Goal: Transaction & Acquisition: Purchase product/service

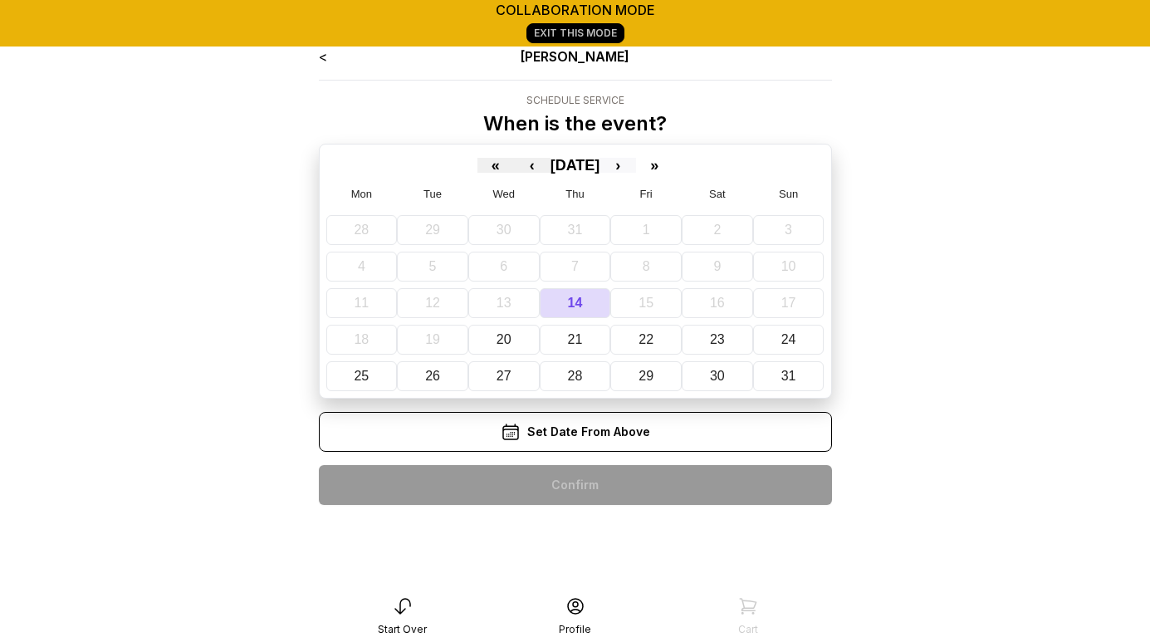
click at [636, 164] on button "›" at bounding box center [618, 165] width 37 height 15
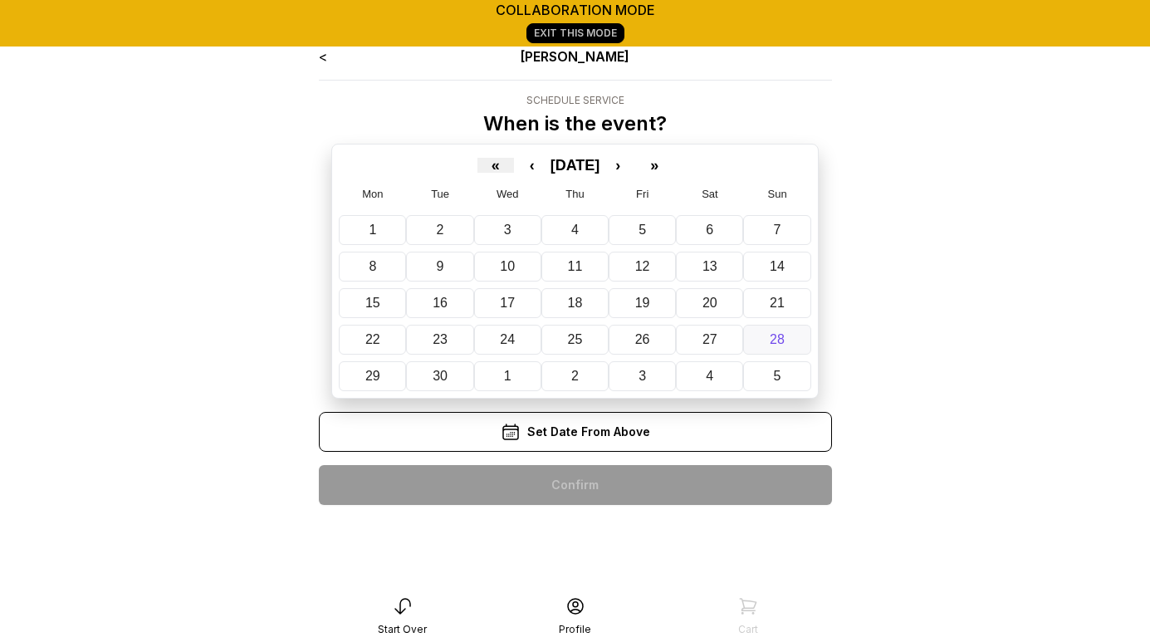
click at [775, 336] on abbr "28" at bounding box center [777, 339] width 15 height 14
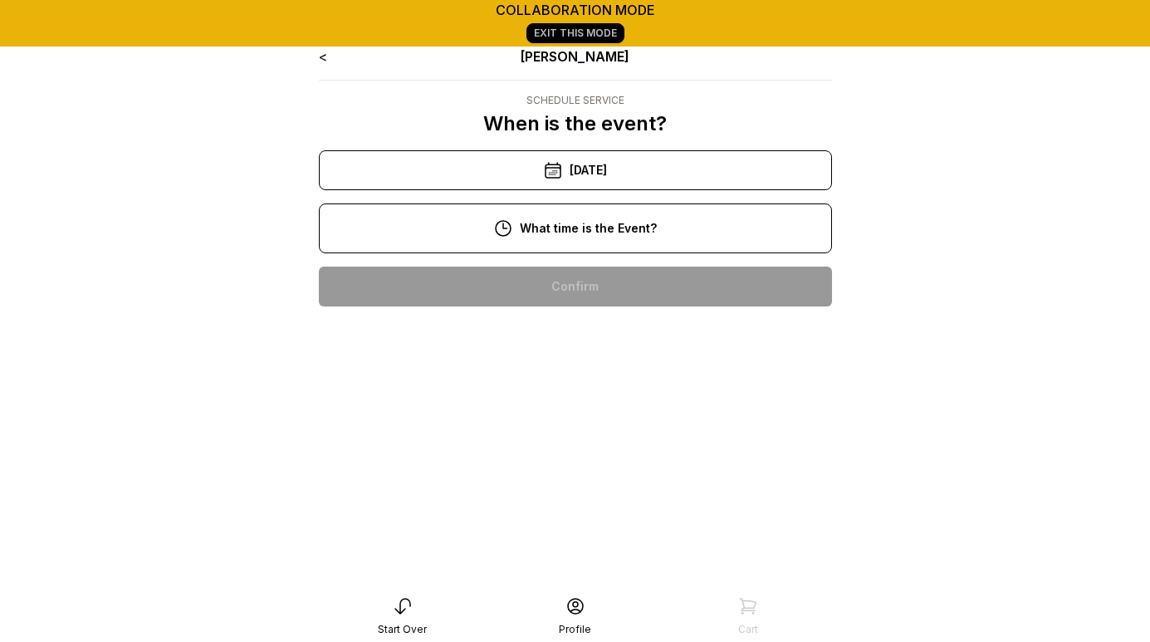
click at [605, 301] on div "10:00 am" at bounding box center [575, 287] width 487 height 40
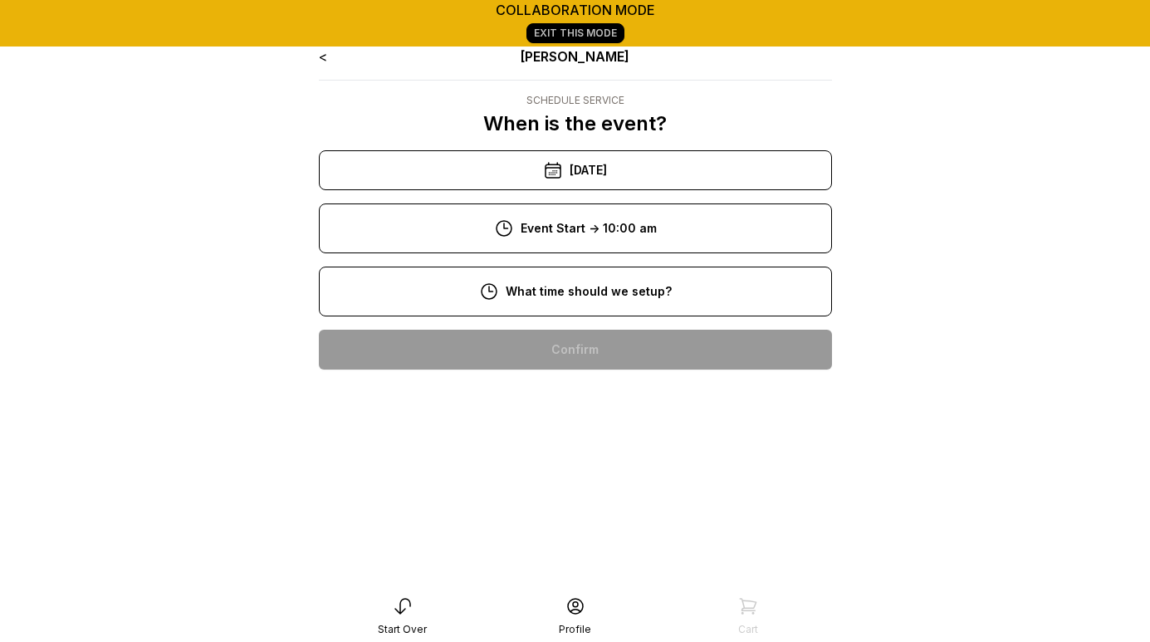
click at [595, 358] on div "8:00 am" at bounding box center [575, 350] width 487 height 40
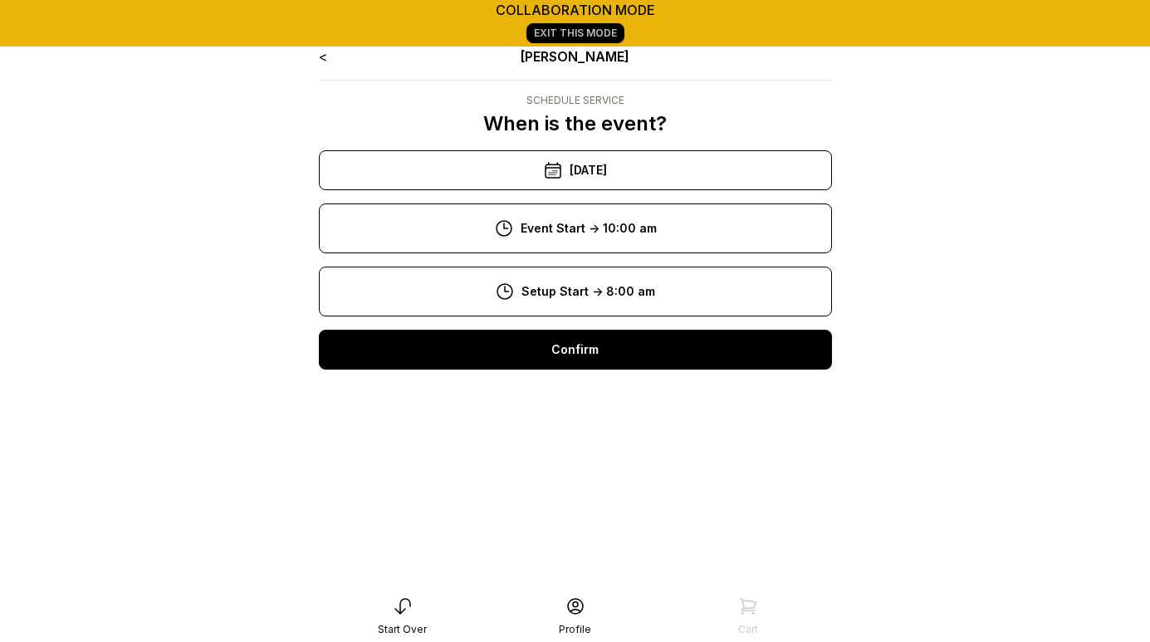
click at [595, 358] on div "Confirm" at bounding box center [575, 350] width 513 height 40
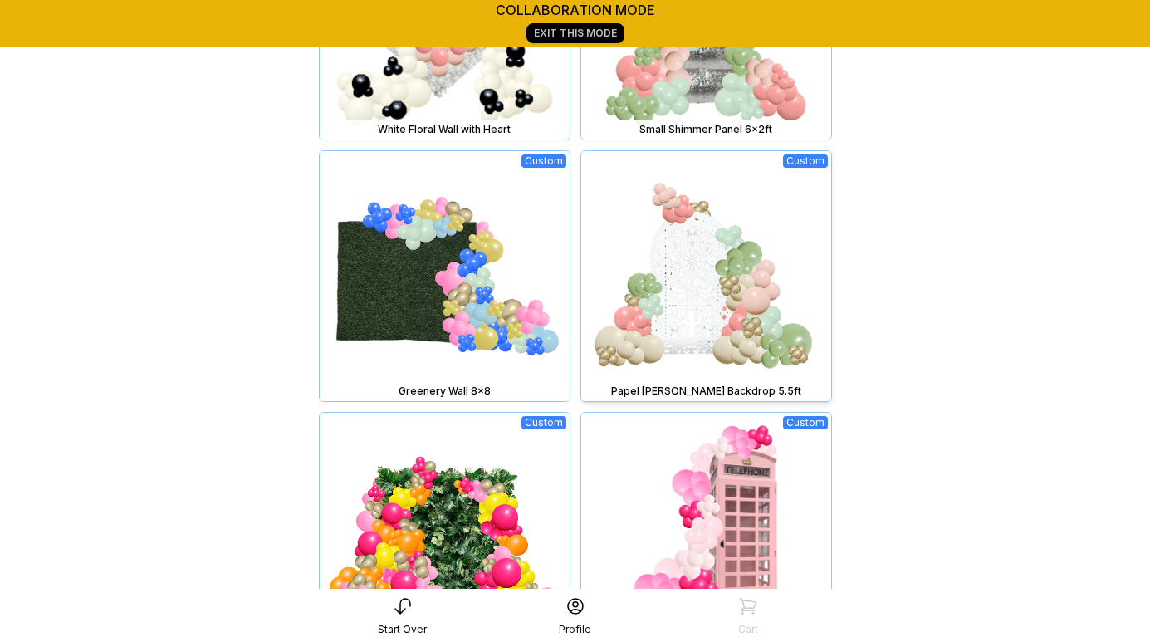
scroll to position [1391, 0]
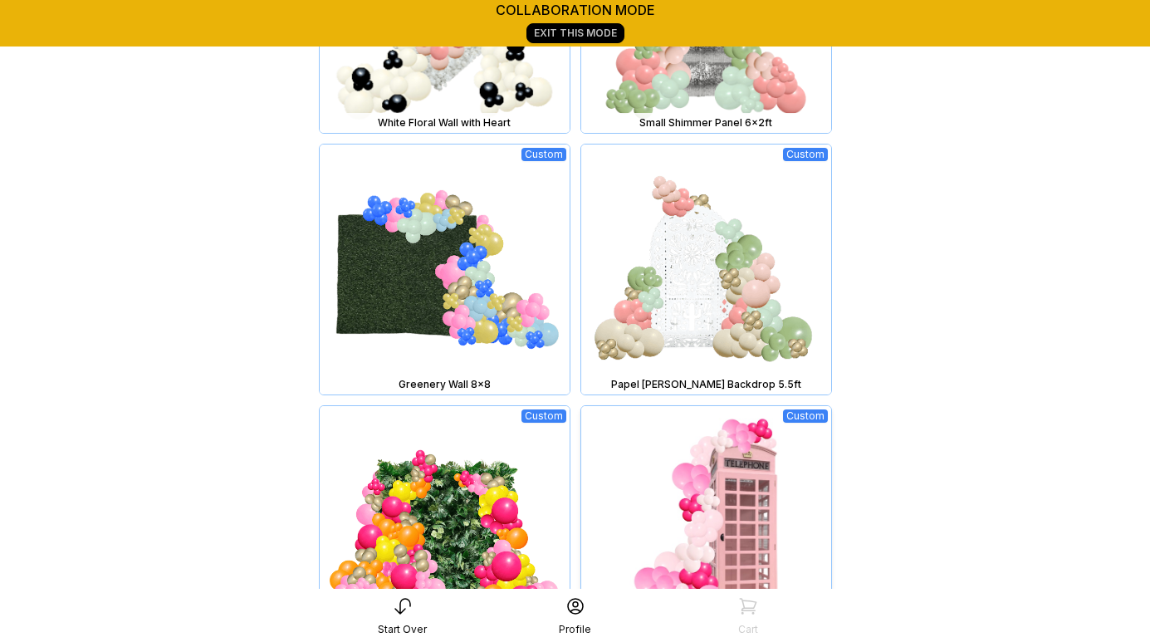
click at [680, 516] on img at bounding box center [706, 531] width 250 height 250
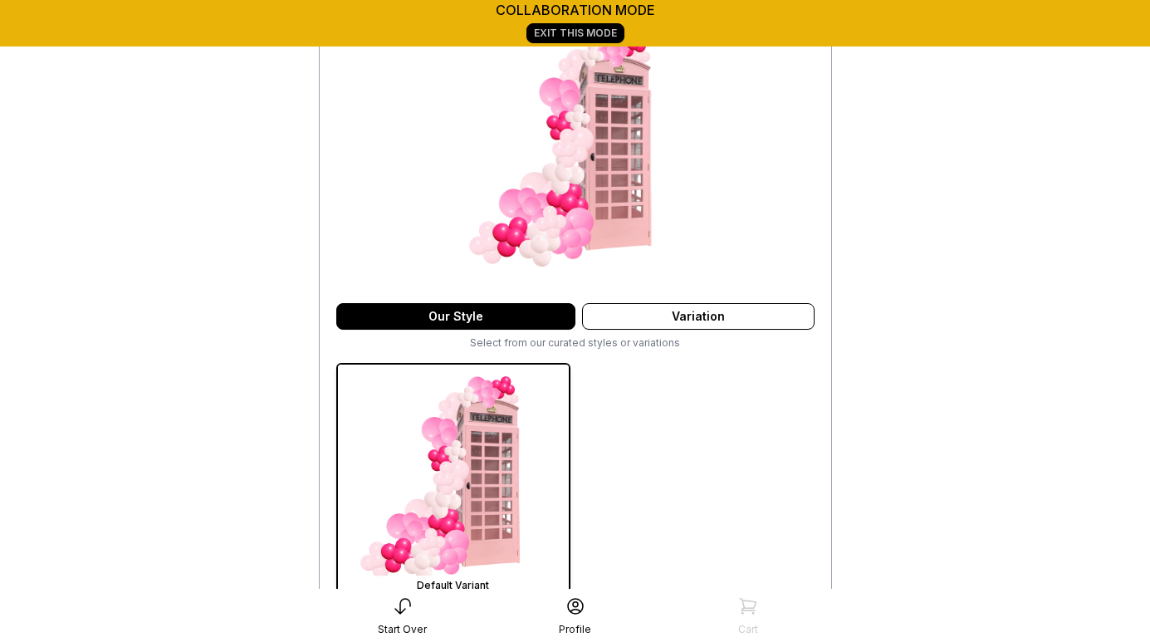
scroll to position [293, 0]
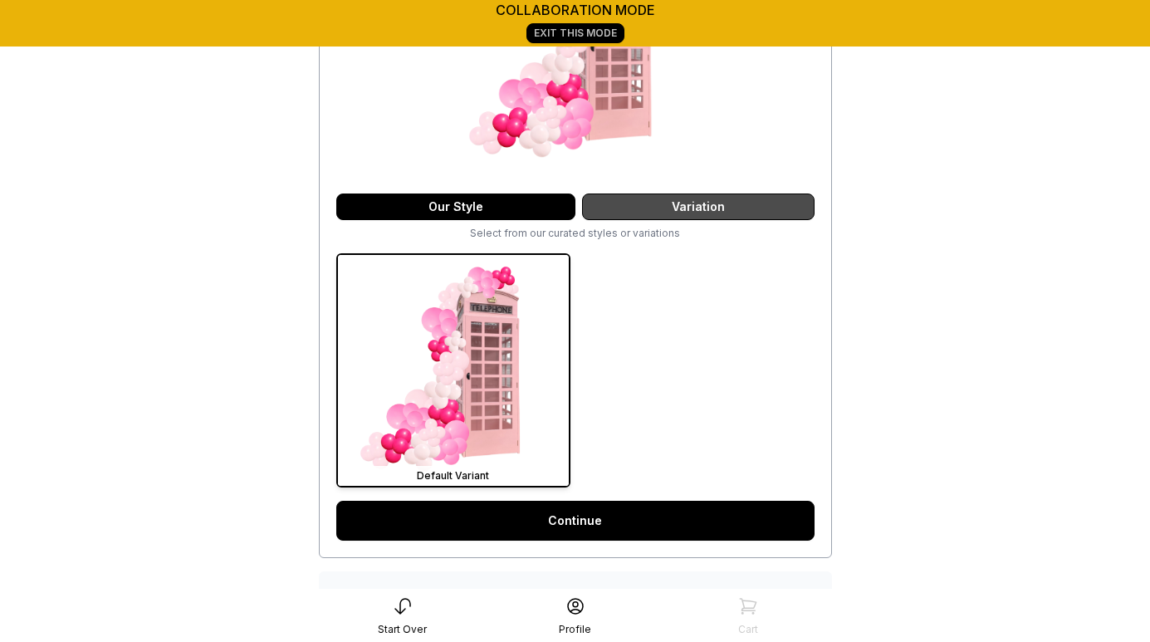
click at [680, 214] on div "Variation" at bounding box center [698, 206] width 232 height 27
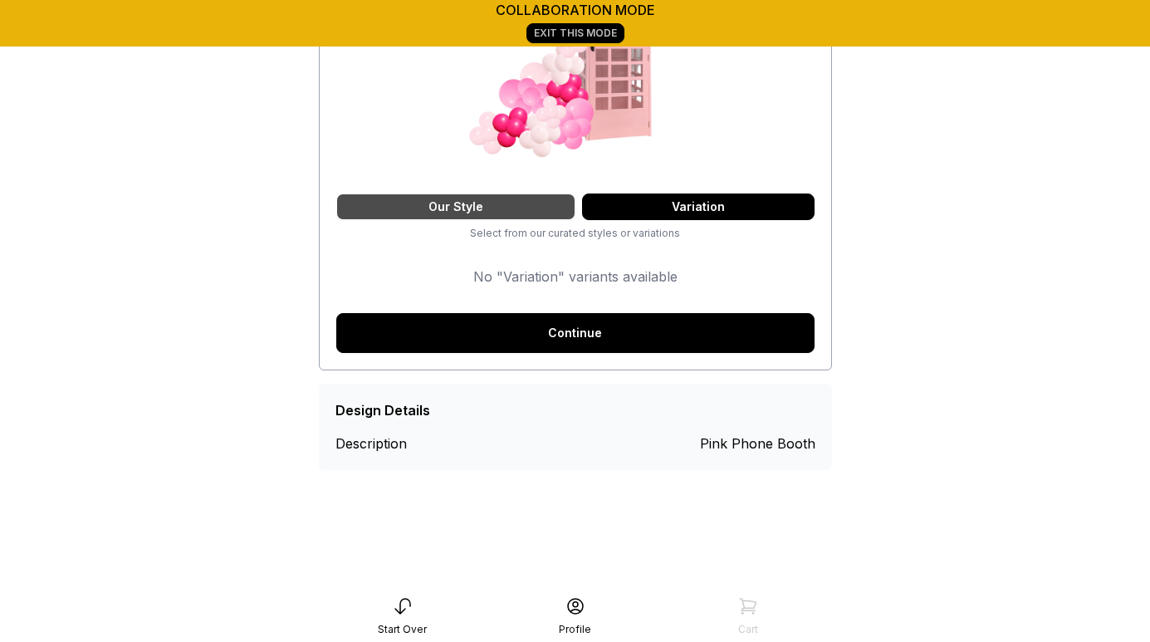
click at [531, 203] on div "Our Style" at bounding box center [455, 206] width 239 height 27
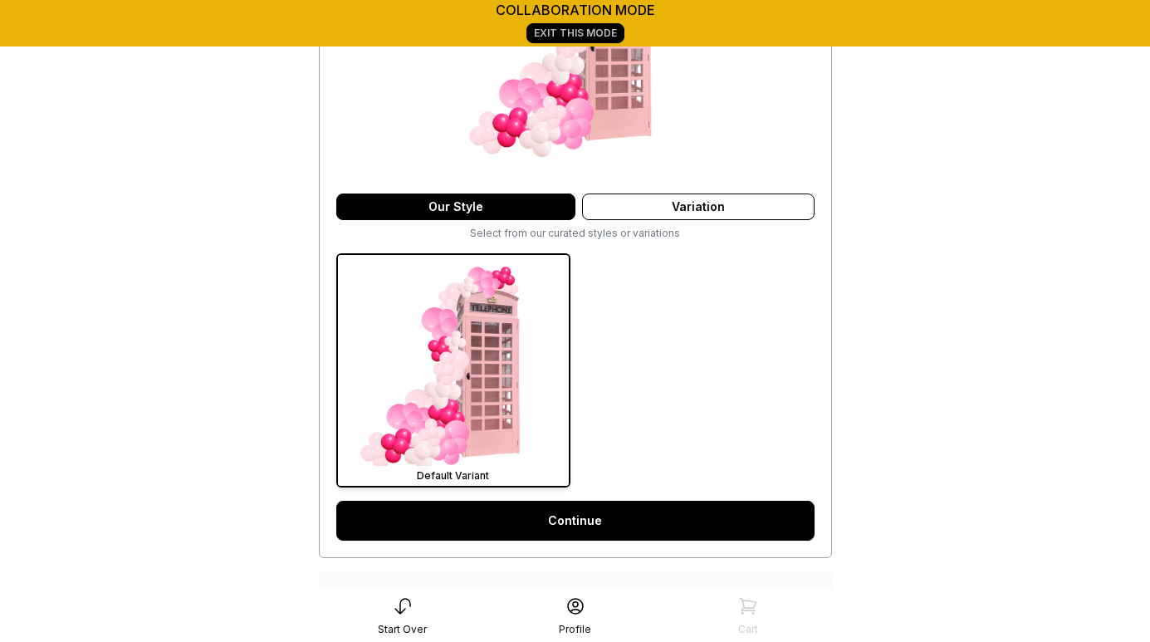
click at [614, 526] on link "Continue" at bounding box center [575, 521] width 478 height 40
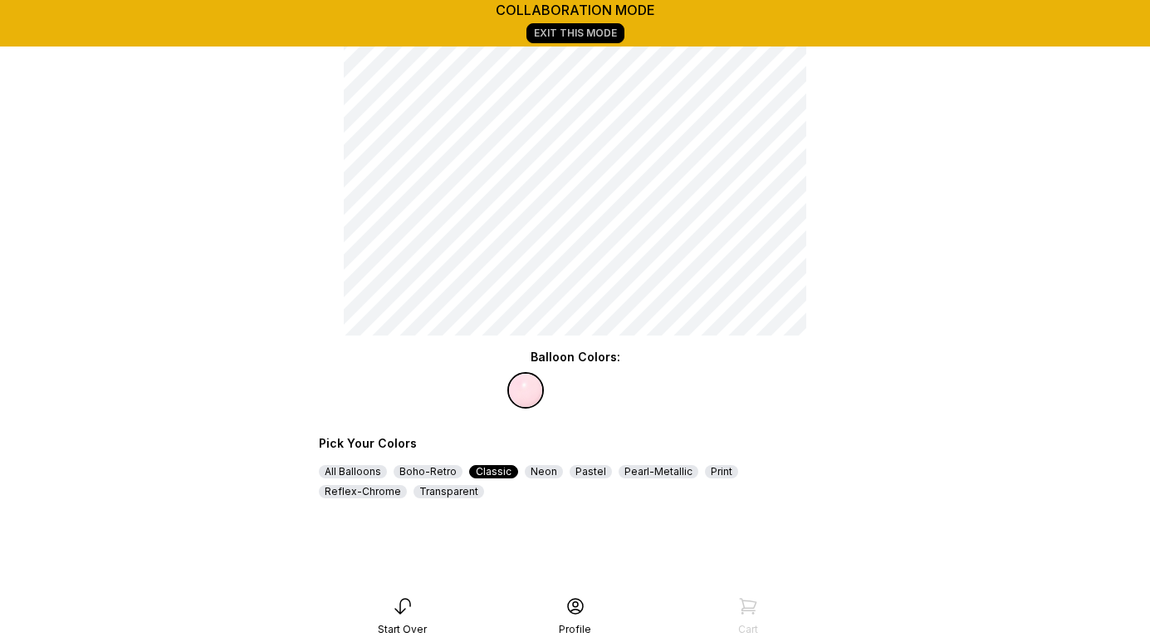
scroll to position [176, 0]
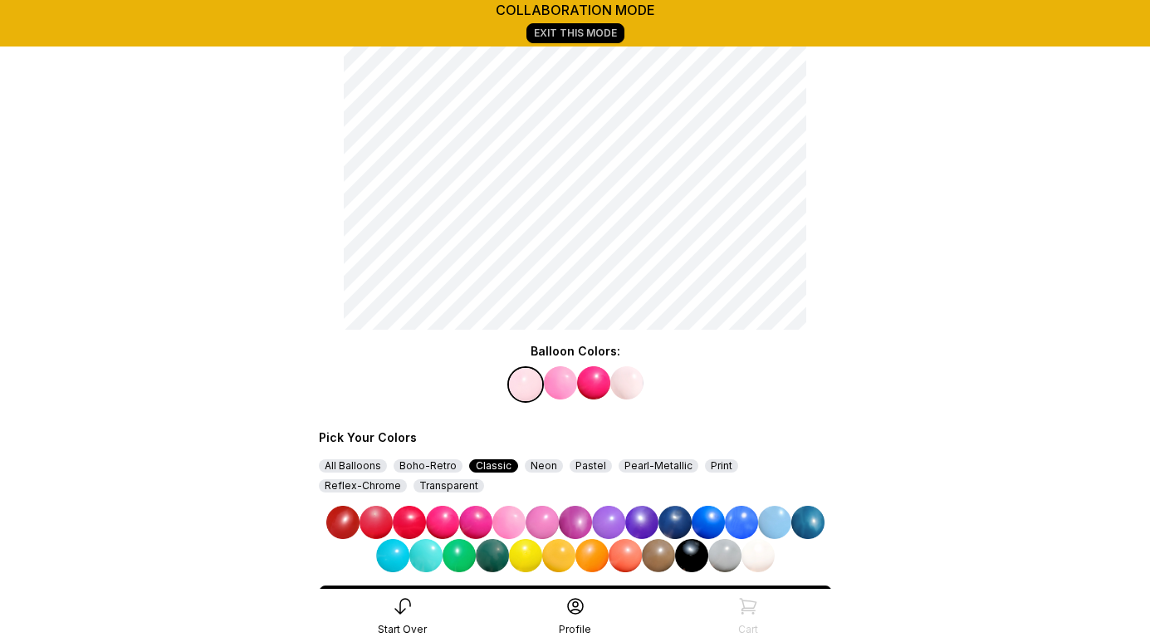
click at [756, 563] on img at bounding box center [757, 555] width 33 height 33
click at [586, 379] on img at bounding box center [593, 382] width 33 height 33
click at [753, 555] on img at bounding box center [757, 555] width 33 height 33
click at [507, 518] on img at bounding box center [508, 522] width 33 height 33
click at [537, 519] on img at bounding box center [542, 522] width 33 height 33
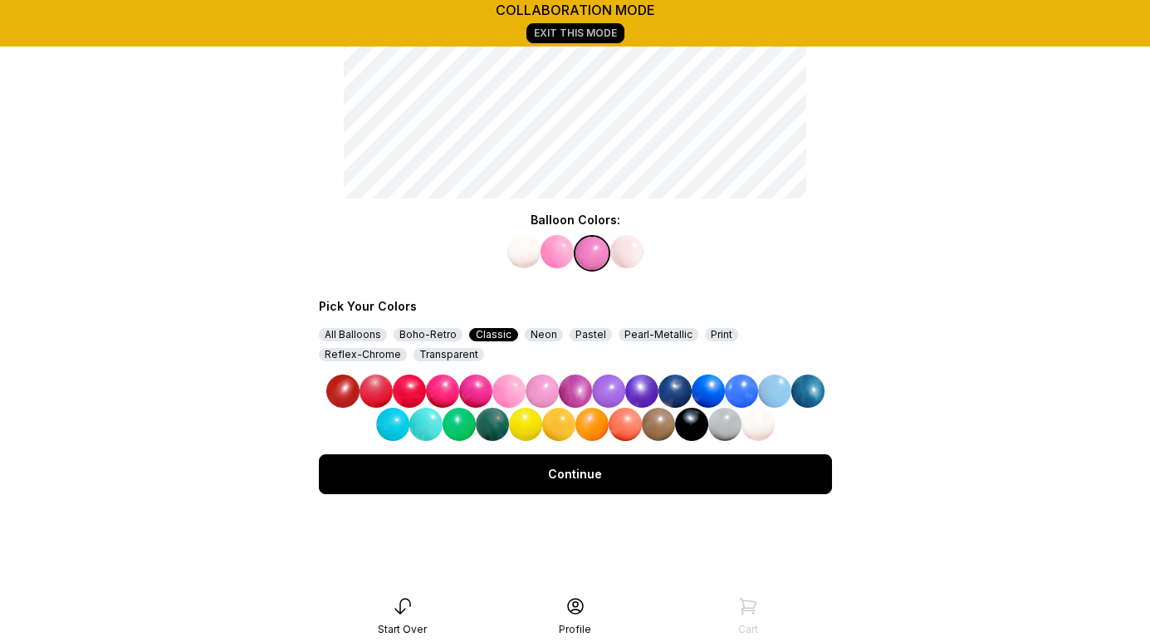
scroll to position [332, 0]
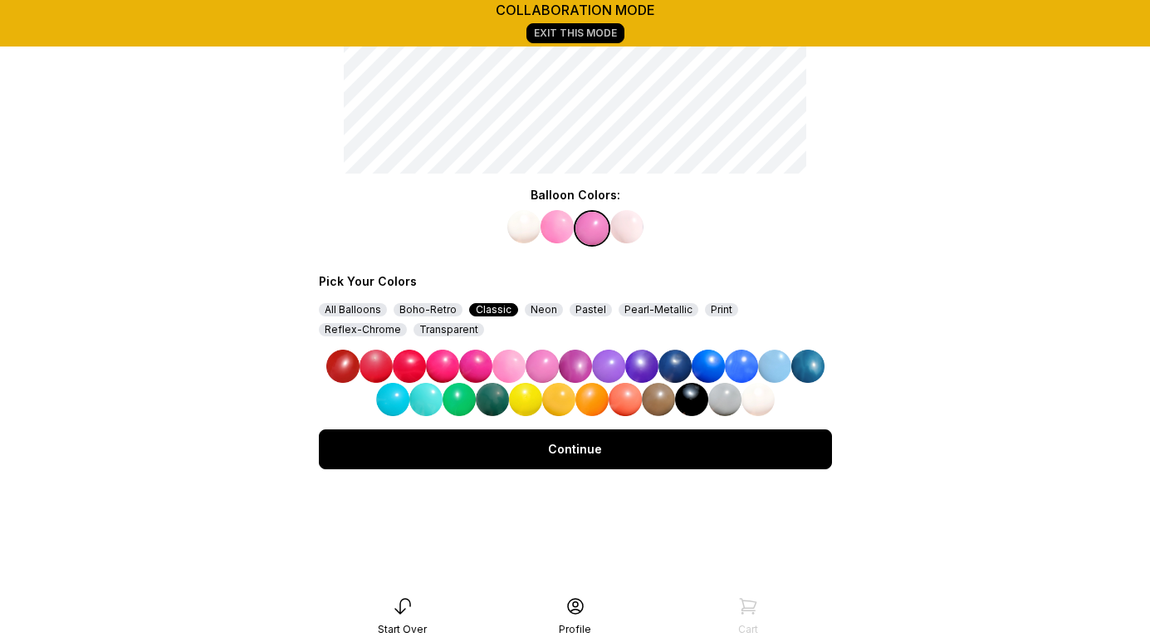
click at [544, 458] on div "Continue" at bounding box center [575, 449] width 513 height 40
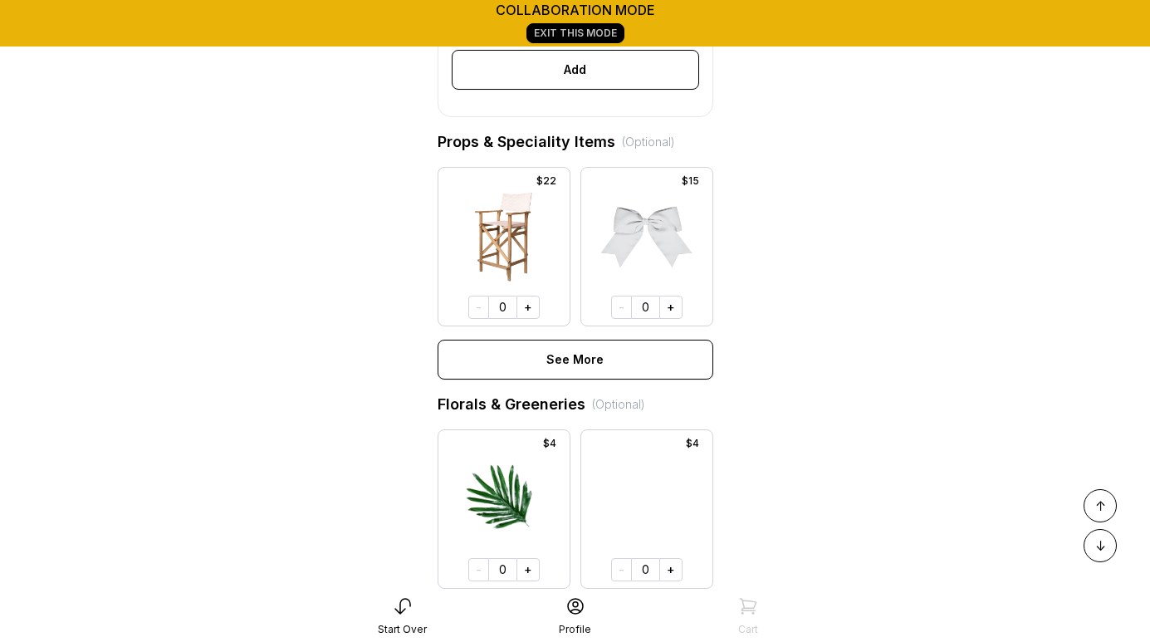
scroll to position [722, 0]
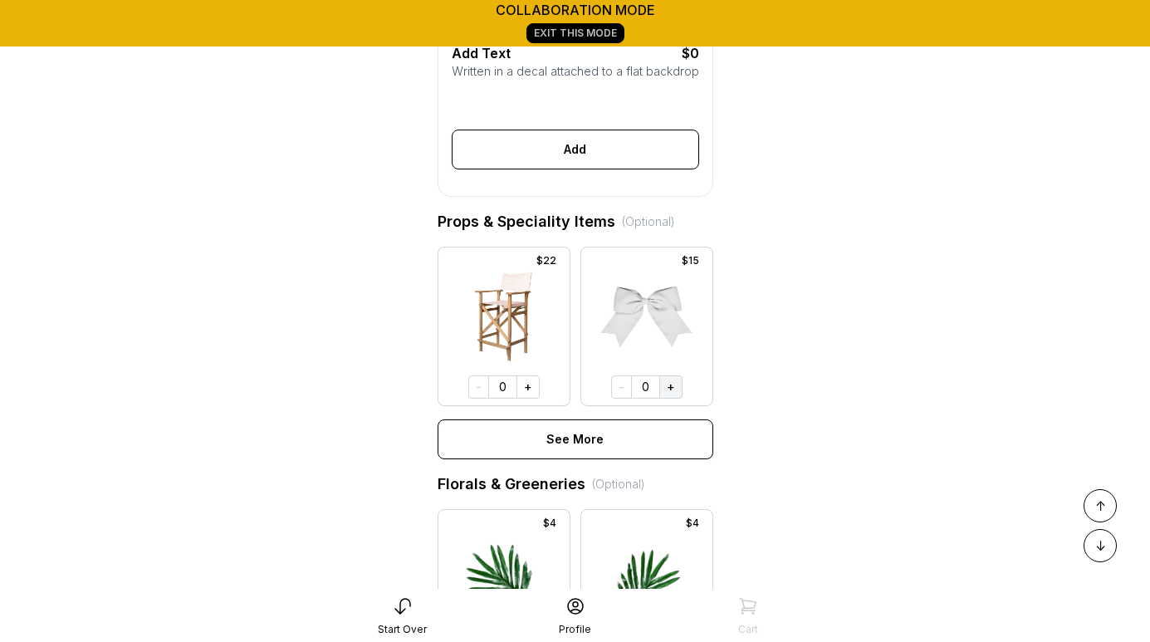
click at [672, 391] on button "+" at bounding box center [670, 386] width 23 height 23
click at [672, 391] on button "+" at bounding box center [669, 385] width 23 height 23
click at [672, 391] on button "+" at bounding box center [670, 385] width 23 height 23
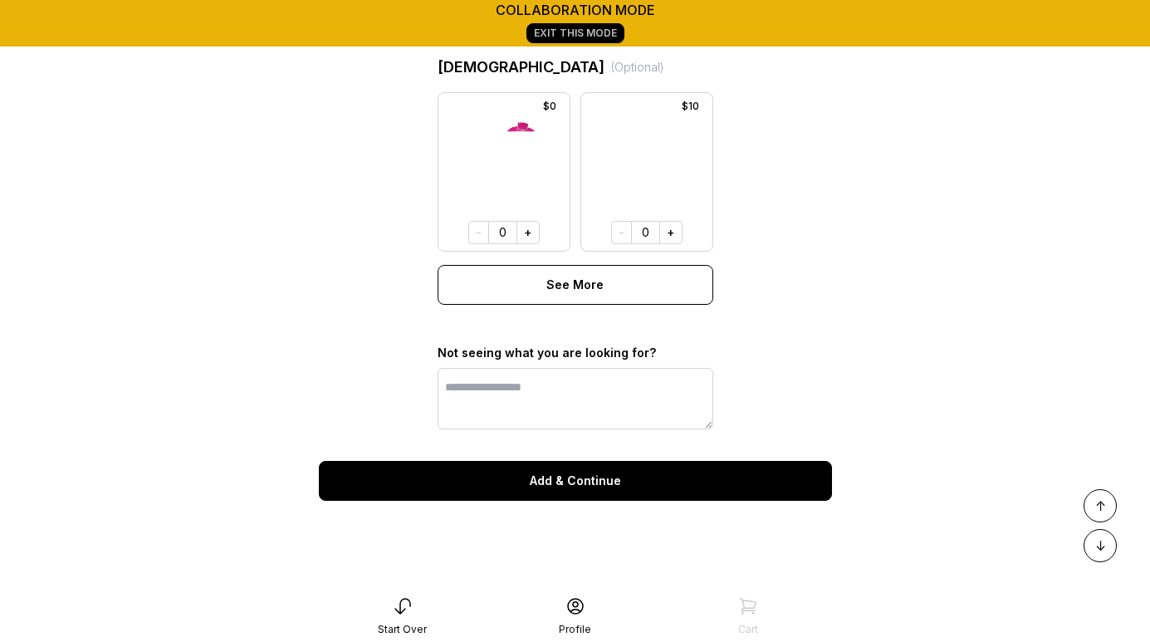
scroll to position [1535, 0]
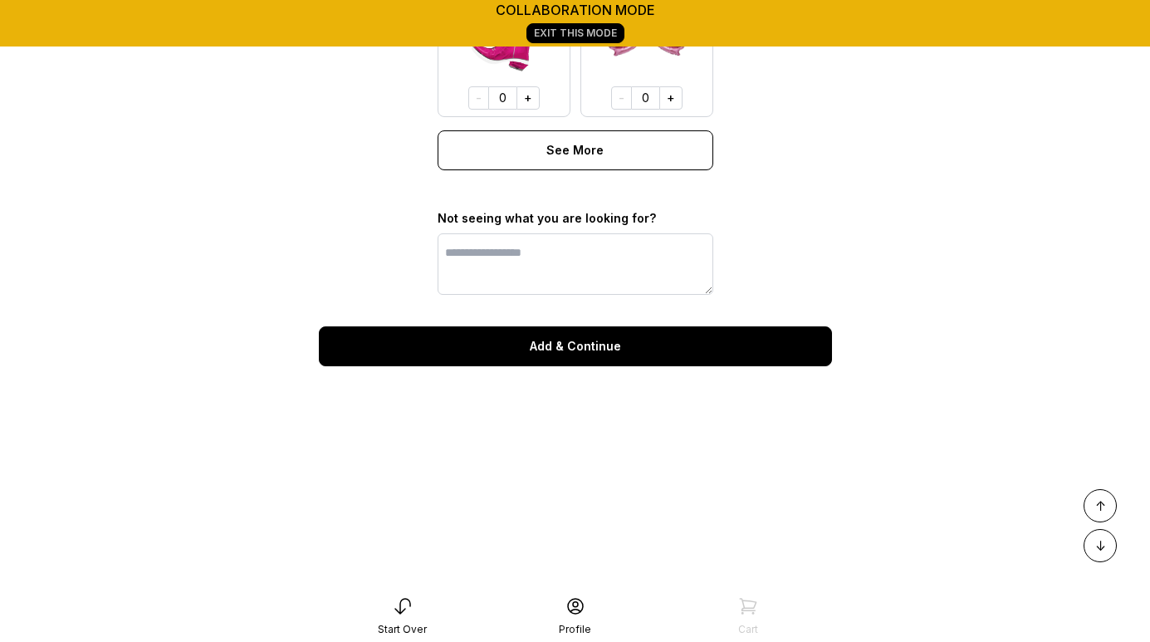
click at [585, 351] on div "Add & Continue" at bounding box center [575, 346] width 513 height 40
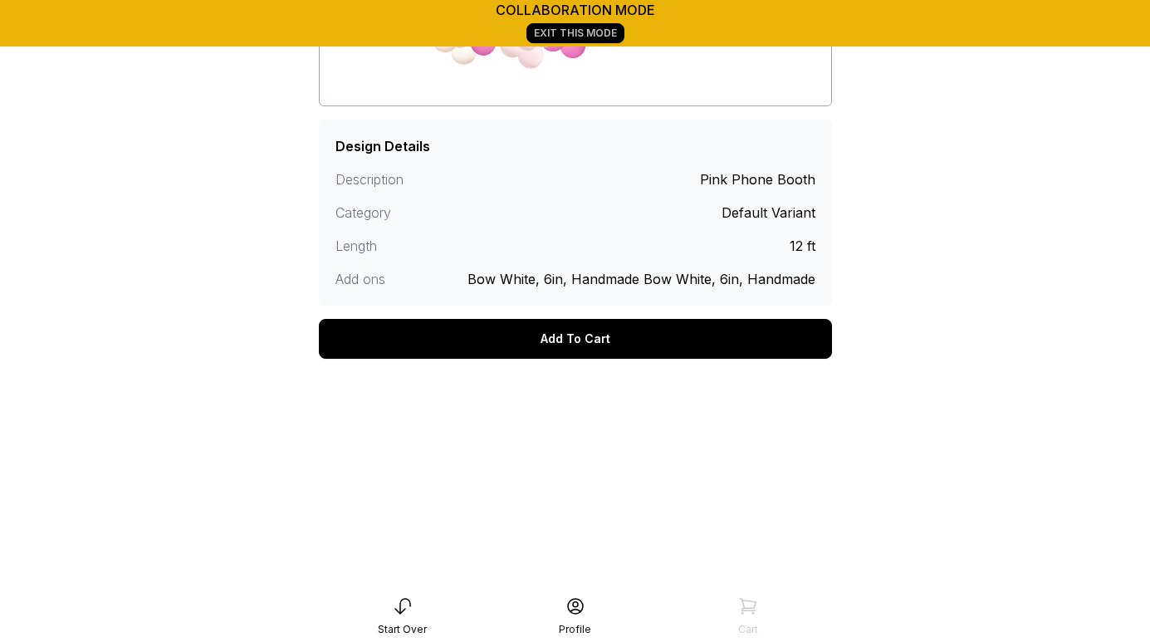
scroll to position [445, 0]
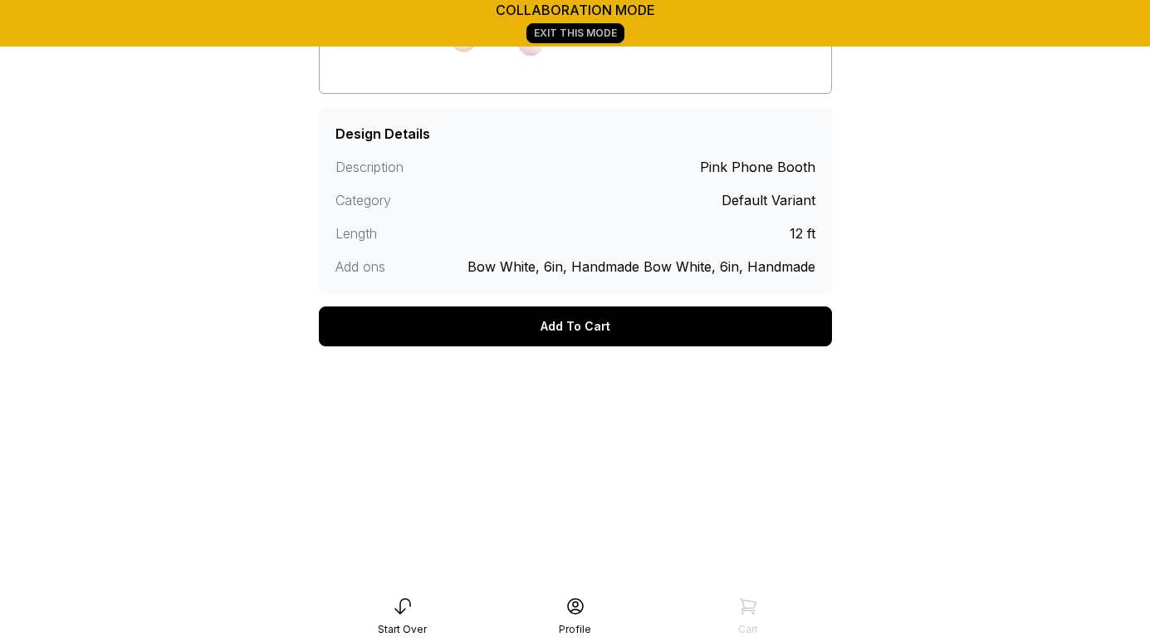
click at [580, 334] on div "Add To Cart" at bounding box center [575, 326] width 513 height 40
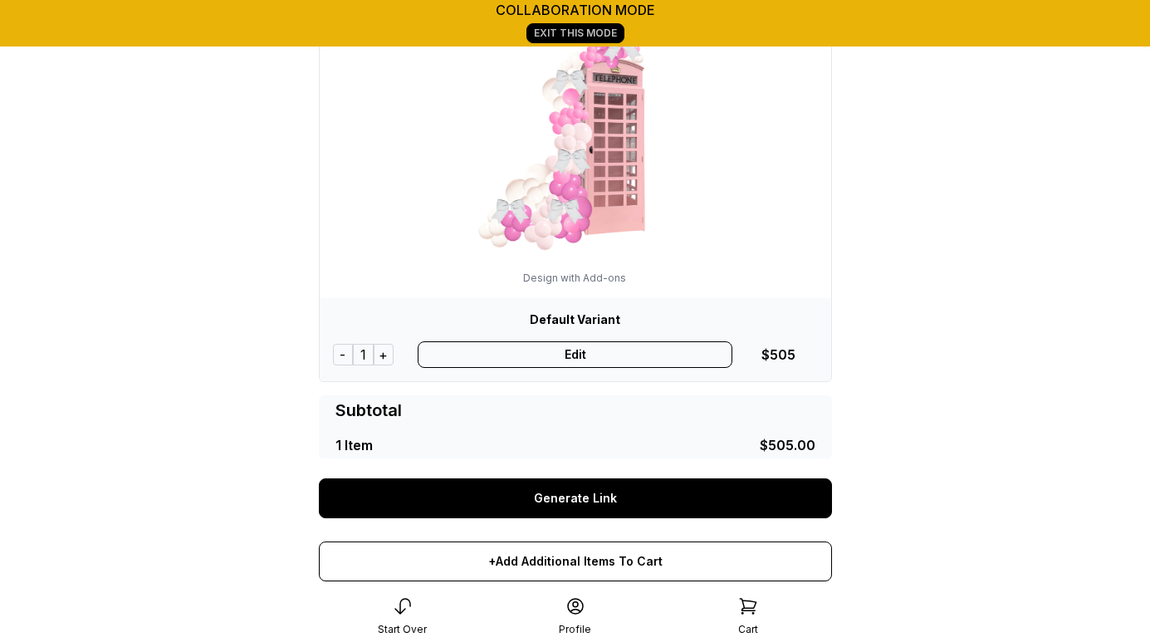
scroll to position [169, 0]
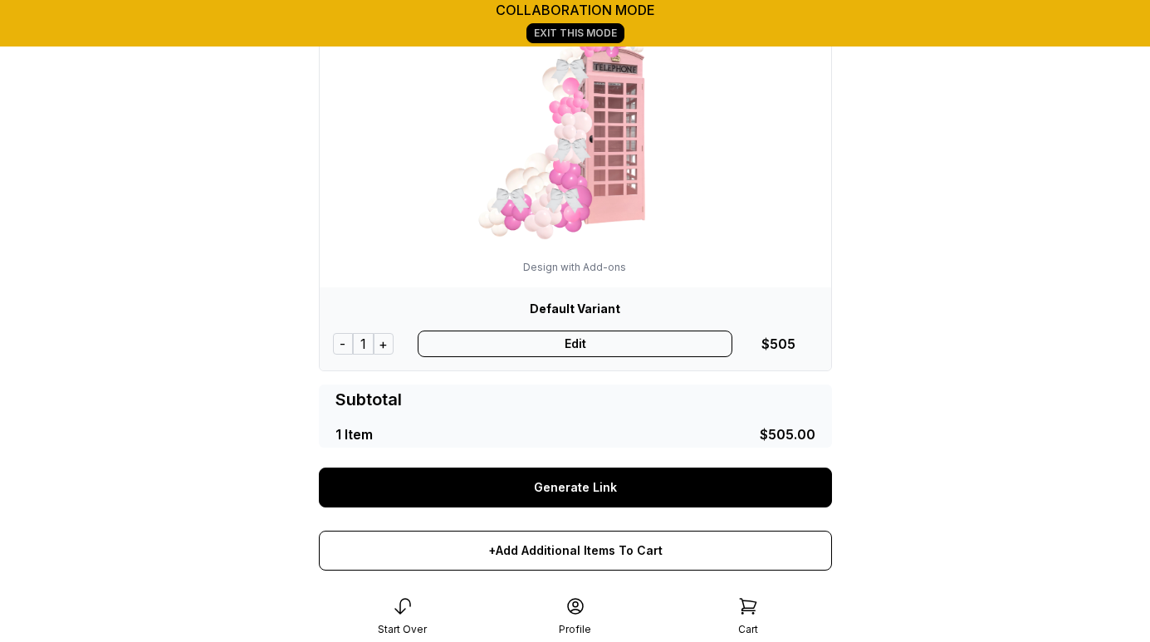
click at [575, 489] on link "Generate Link" at bounding box center [575, 487] width 513 height 40
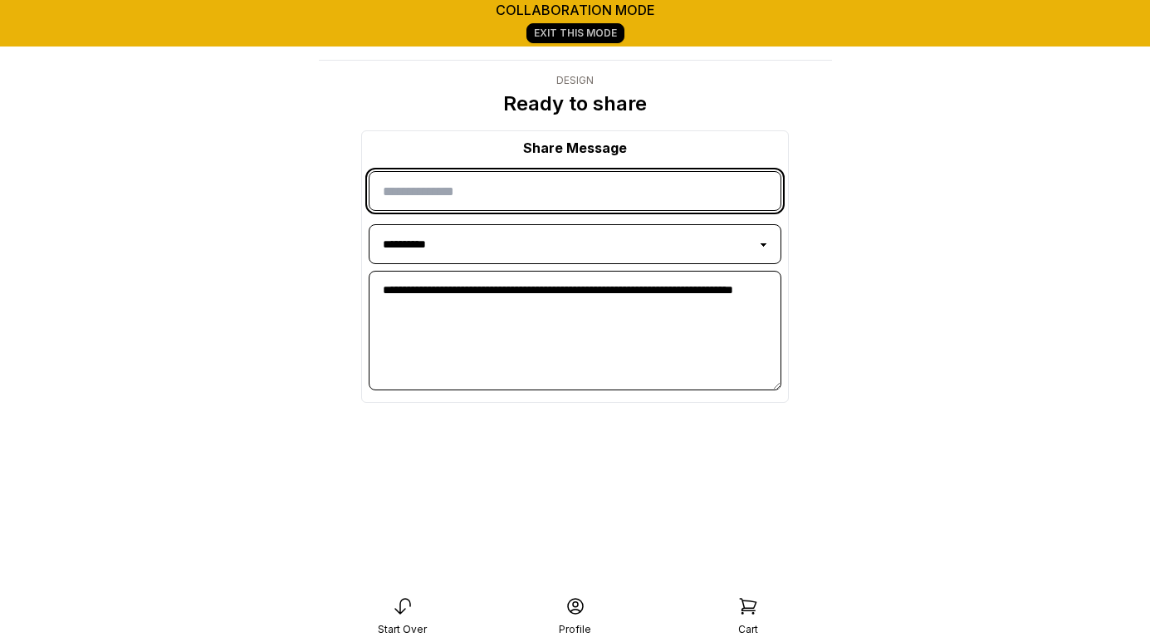
click at [462, 193] on input "input" at bounding box center [575, 191] width 413 height 40
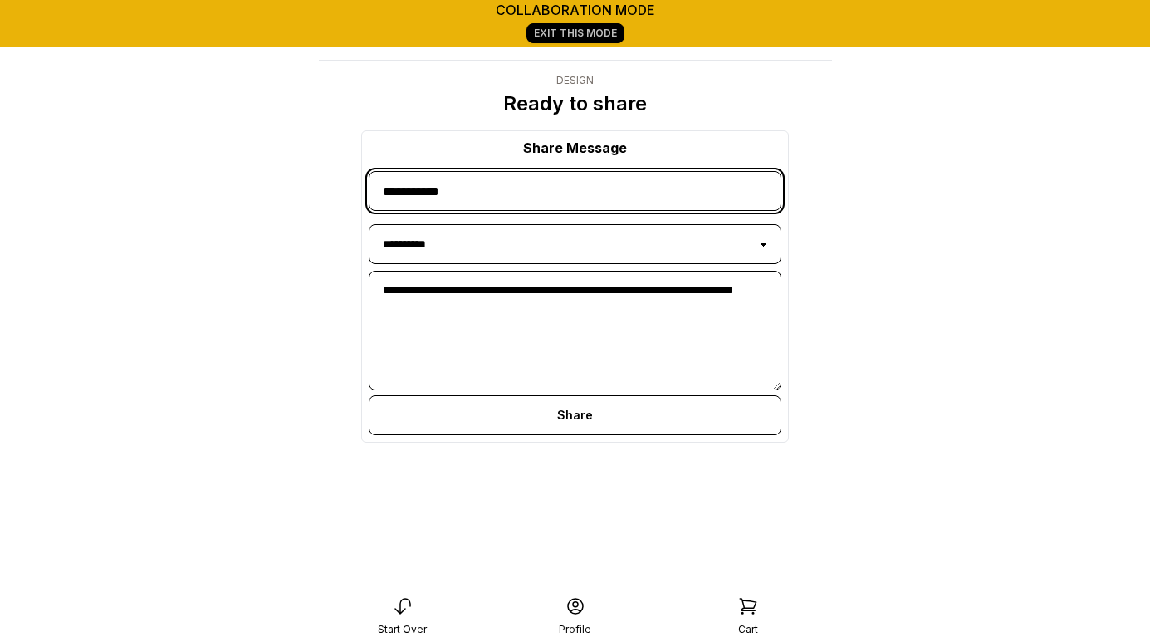
type input "**********"
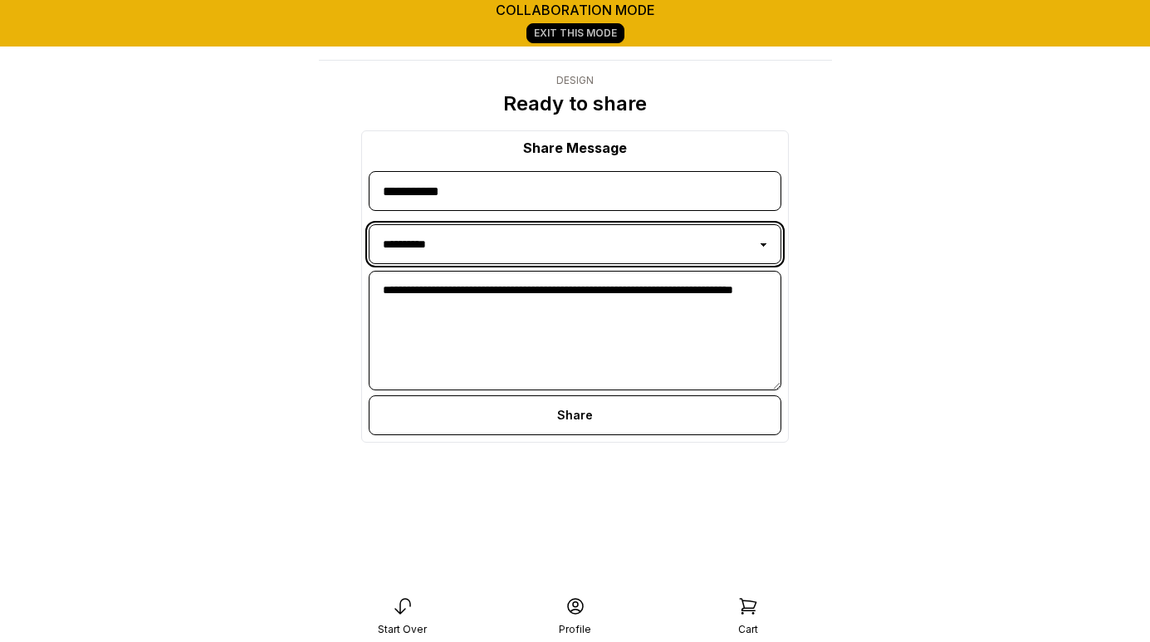
click at [585, 242] on select "**********" at bounding box center [575, 244] width 413 height 40
select select "**********"
click at [369, 224] on select "**********" at bounding box center [575, 244] width 413 height 40
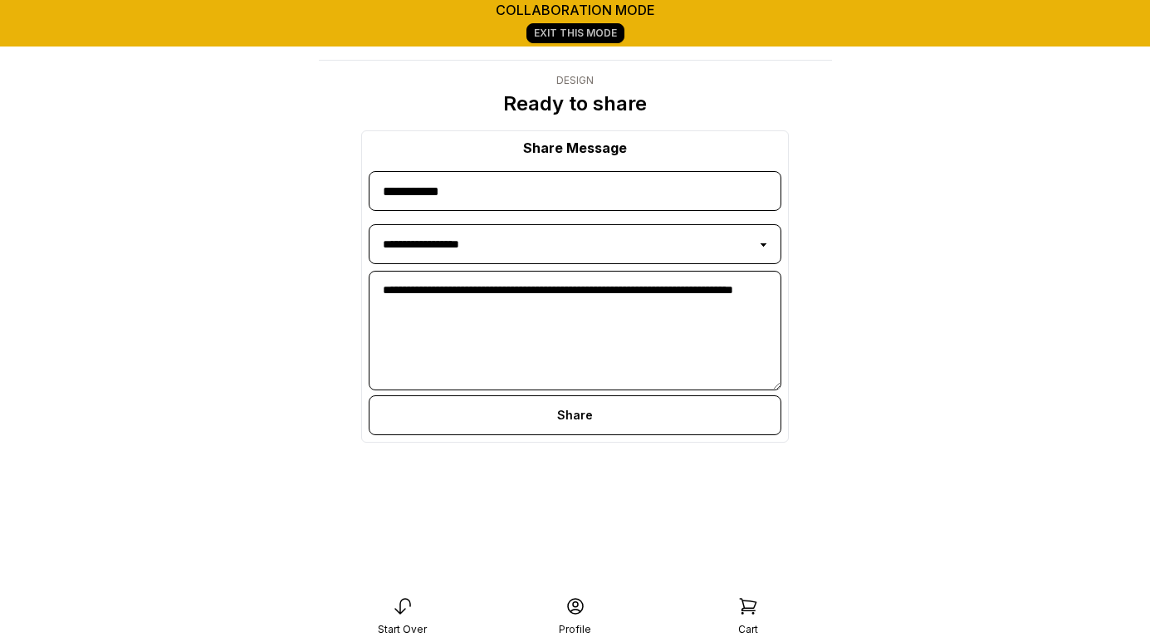
click at [570, 409] on div "Share" at bounding box center [575, 415] width 413 height 40
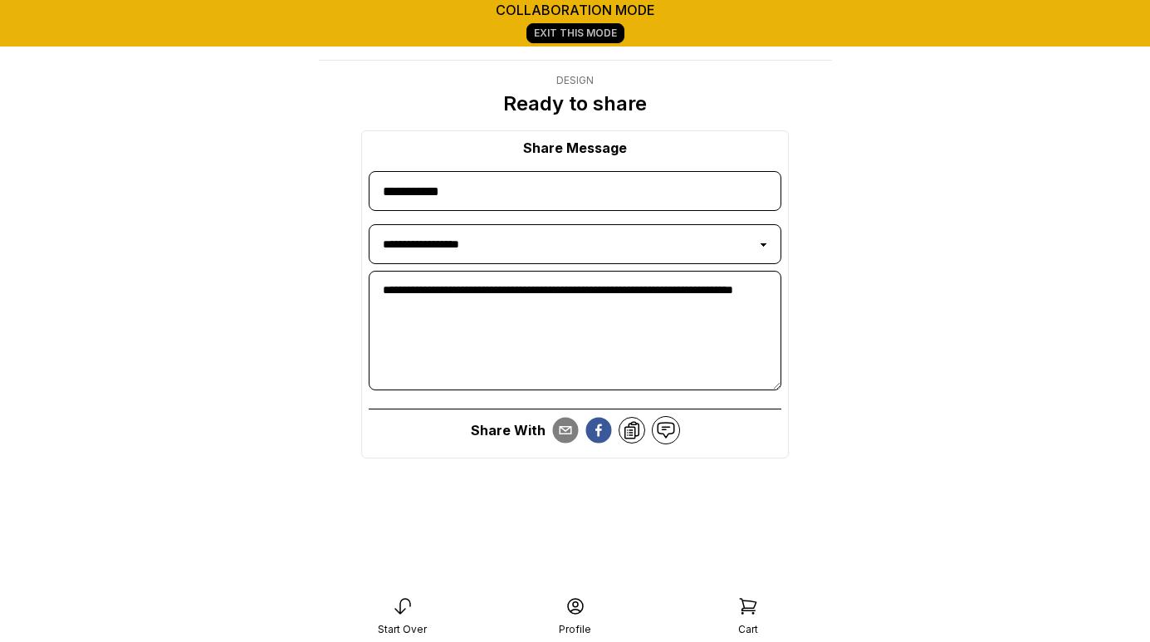
click at [635, 432] on icon at bounding box center [632, 430] width 20 height 20
